Goal: Find specific page/section

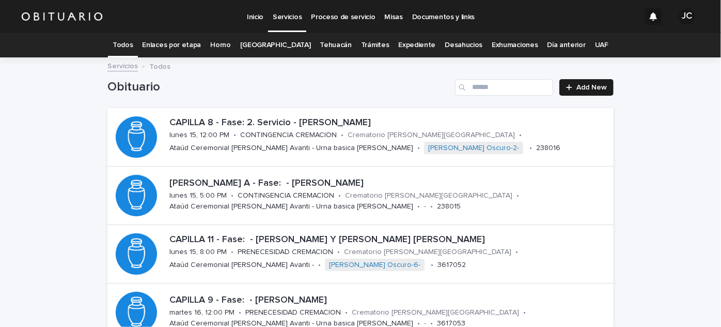
click at [412, 48] on link "Expediente" at bounding box center [416, 45] width 37 height 24
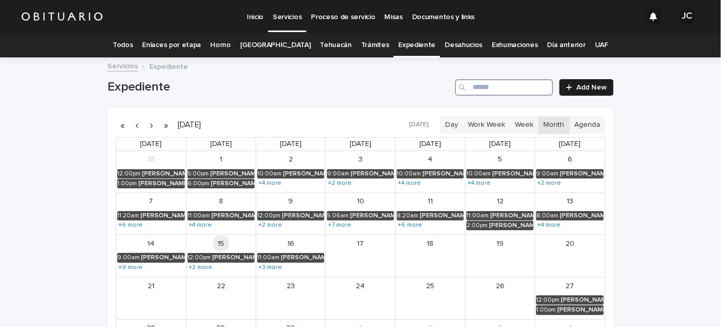
click at [491, 85] on input "Search" at bounding box center [504, 87] width 98 height 17
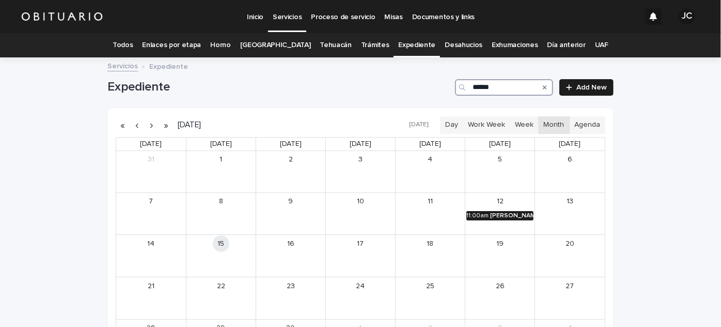
click at [506, 215] on div "[PERSON_NAME]" at bounding box center [511, 215] width 43 height 7
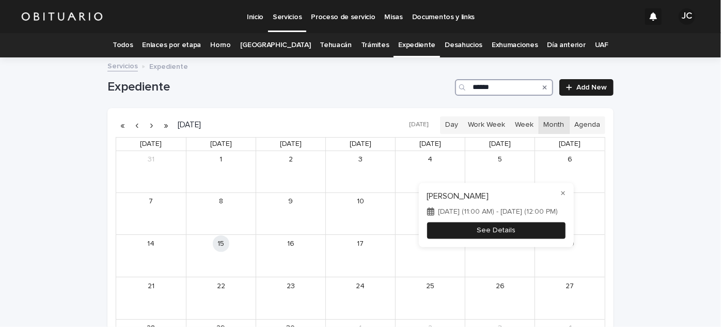
type input "******"
click at [500, 235] on button "See Details" at bounding box center [496, 230] width 138 height 17
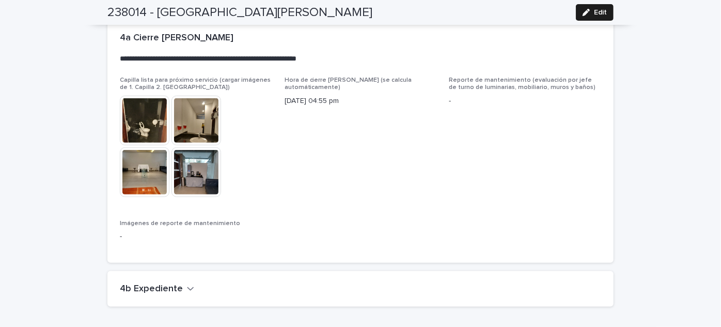
scroll to position [2508, 0]
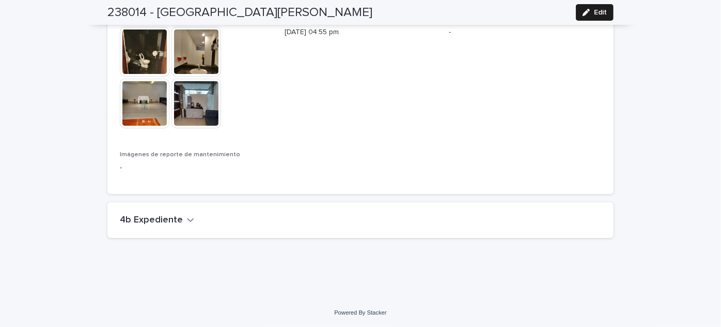
click at [187, 221] on icon "button" at bounding box center [190, 219] width 7 height 9
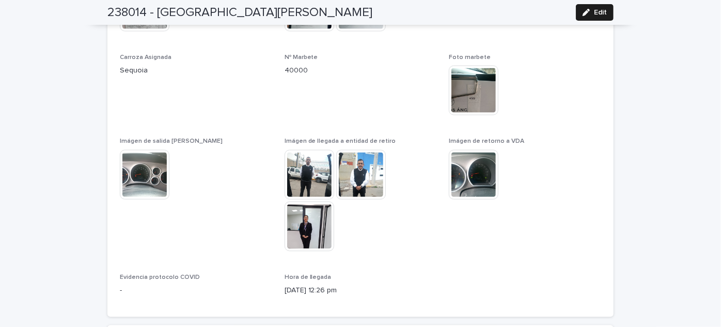
scroll to position [966, 0]
